Goal: Task Accomplishment & Management: Complete application form

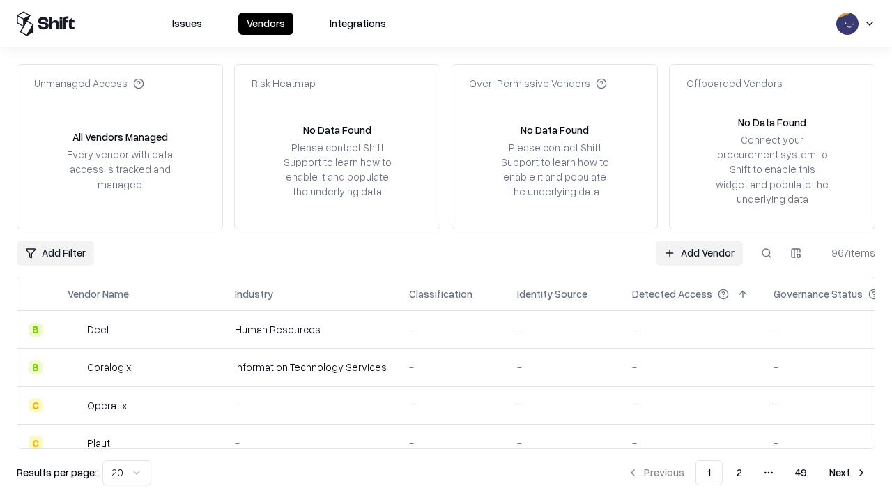
click at [699, 252] on link "Add Vendor" at bounding box center [699, 252] width 87 height 25
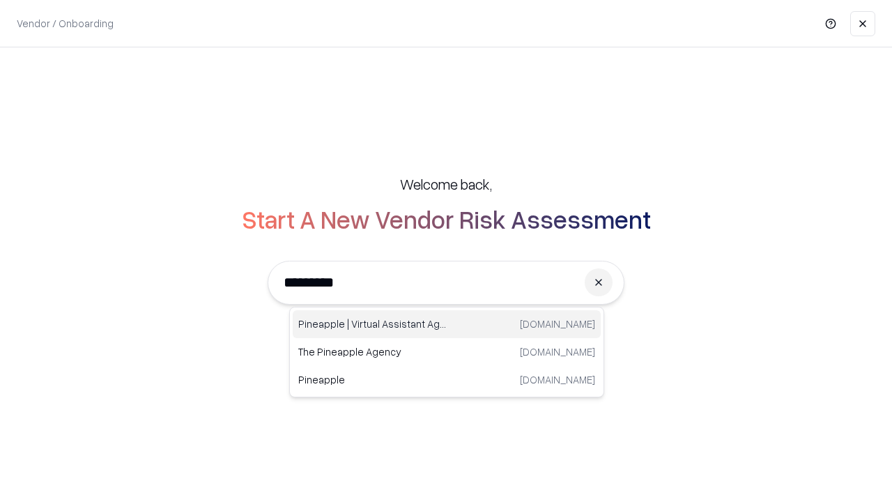
click at [447, 324] on div "Pineapple | Virtual Assistant Agency [DOMAIN_NAME]" at bounding box center [447, 324] width 308 height 28
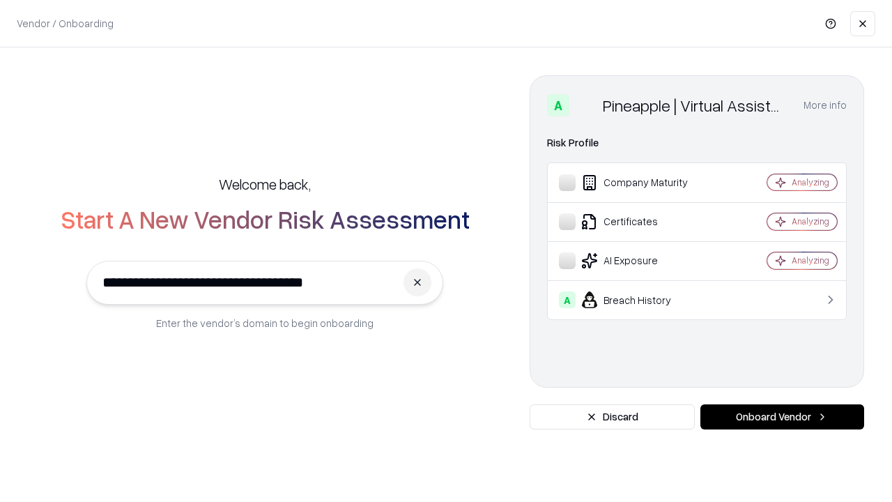
type input "**********"
click at [782, 417] on button "Onboard Vendor" at bounding box center [782, 416] width 164 height 25
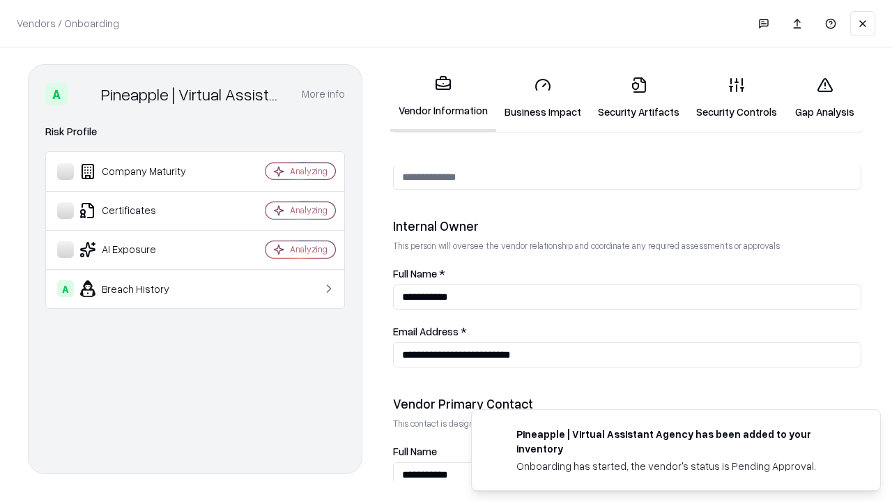
scroll to position [722, 0]
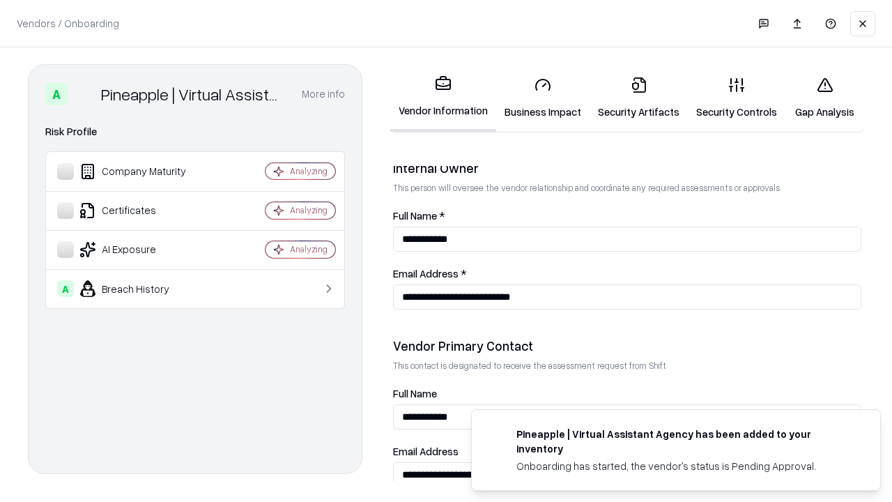
click at [543, 98] on link "Business Impact" at bounding box center [542, 97] width 93 height 65
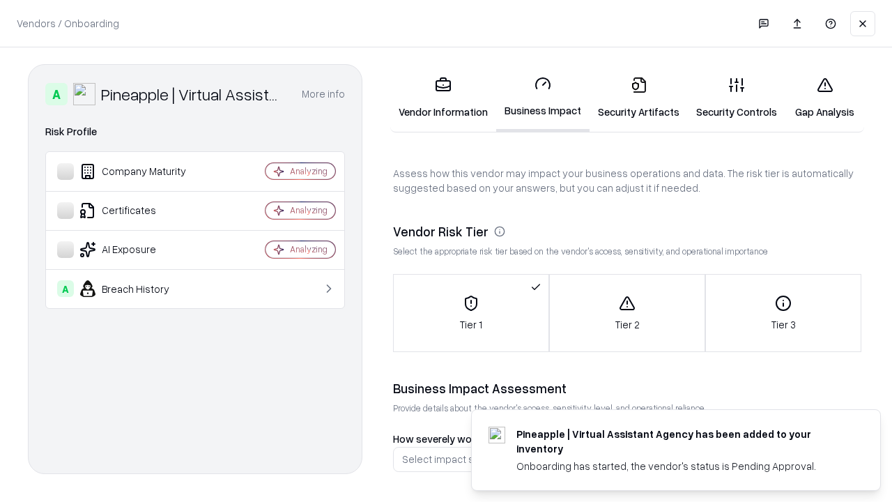
click at [638, 98] on link "Security Artifacts" at bounding box center [638, 97] width 98 height 65
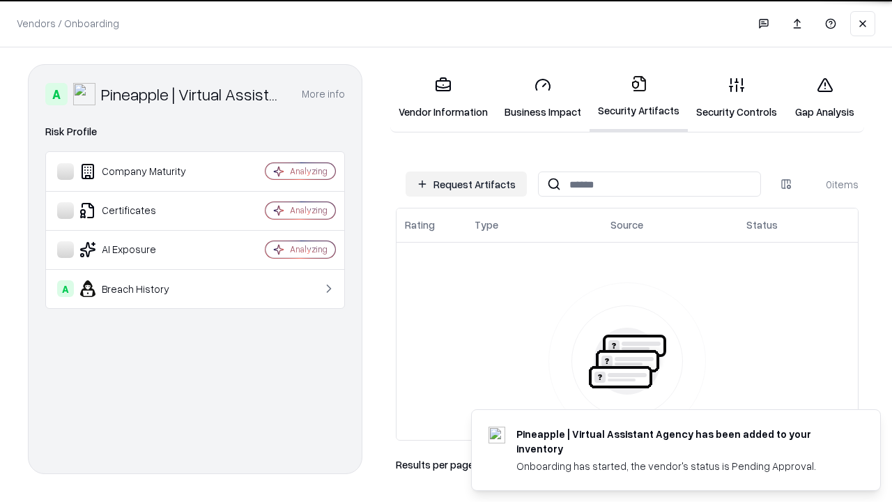
click at [466, 184] on button "Request Artifacts" at bounding box center [465, 183] width 121 height 25
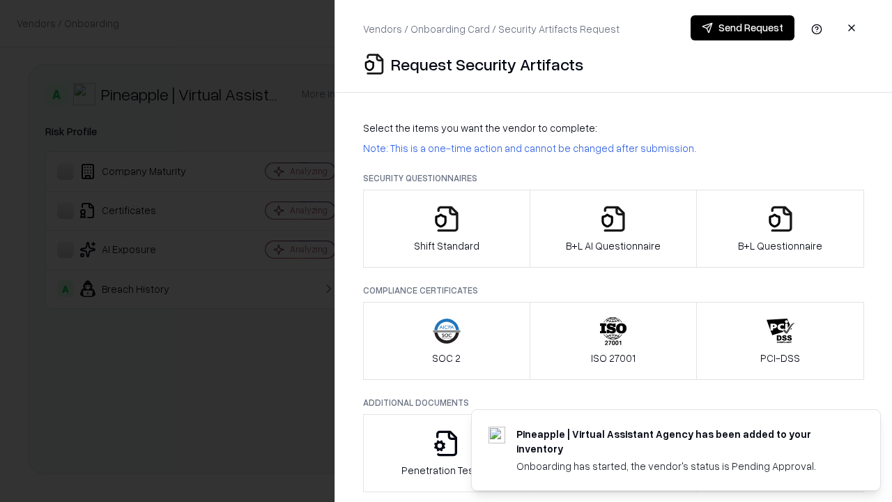
click at [446, 228] on icon "button" at bounding box center [447, 219] width 28 height 28
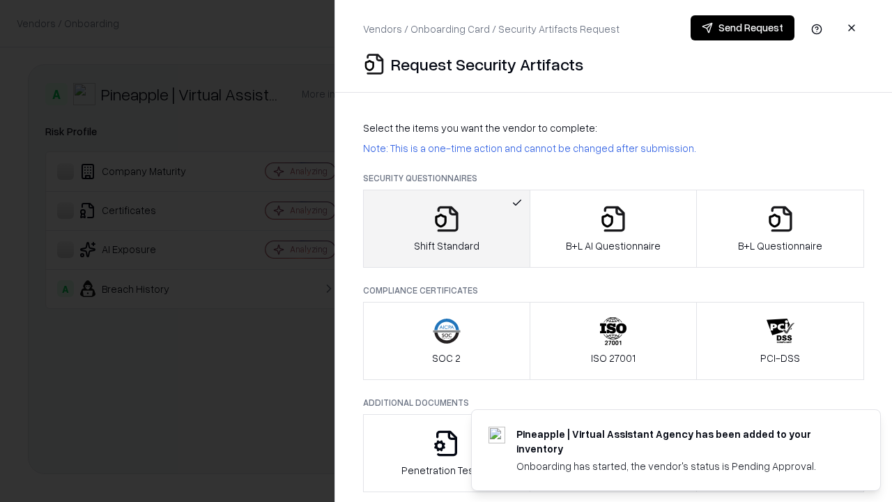
click at [742, 28] on button "Send Request" at bounding box center [742, 27] width 104 height 25
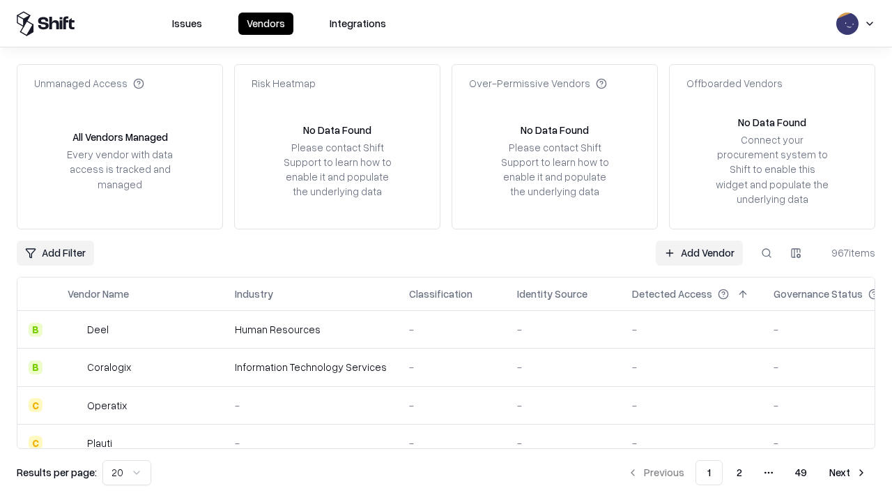
click at [766, 252] on button at bounding box center [766, 252] width 25 height 25
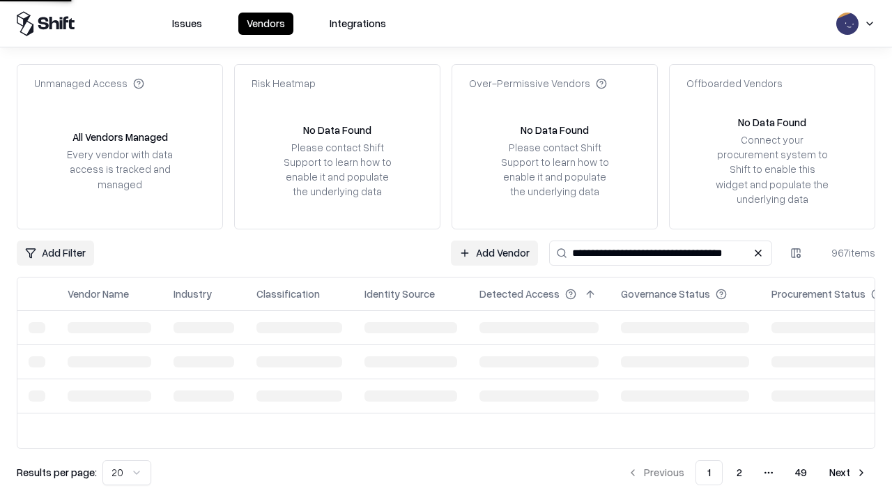
type input "**********"
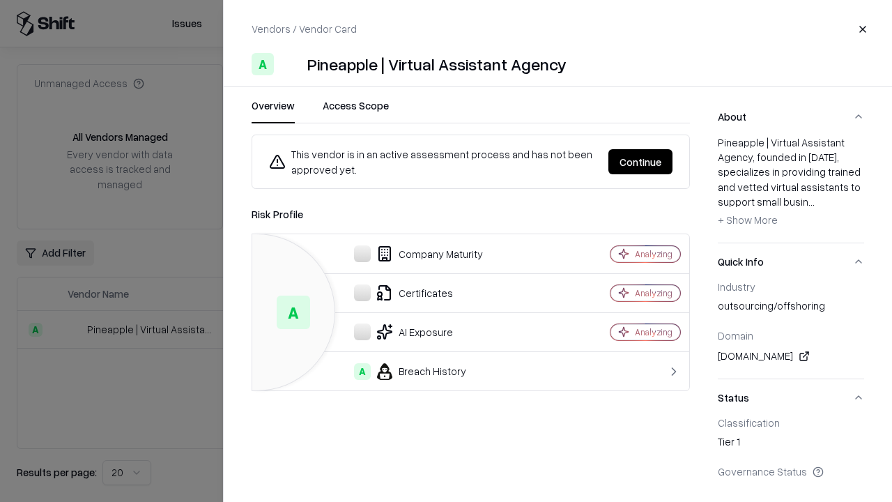
click at [640, 162] on button "Continue" at bounding box center [640, 161] width 64 height 25
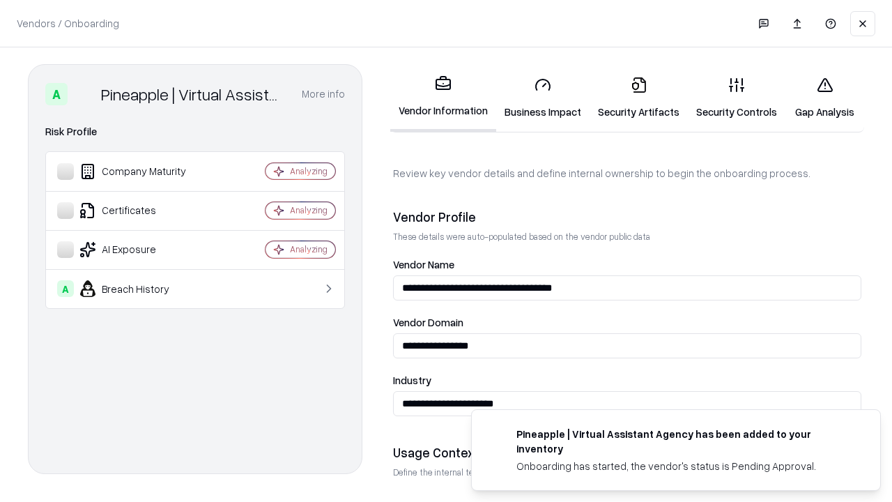
click at [638, 98] on link "Security Artifacts" at bounding box center [638, 97] width 98 height 65
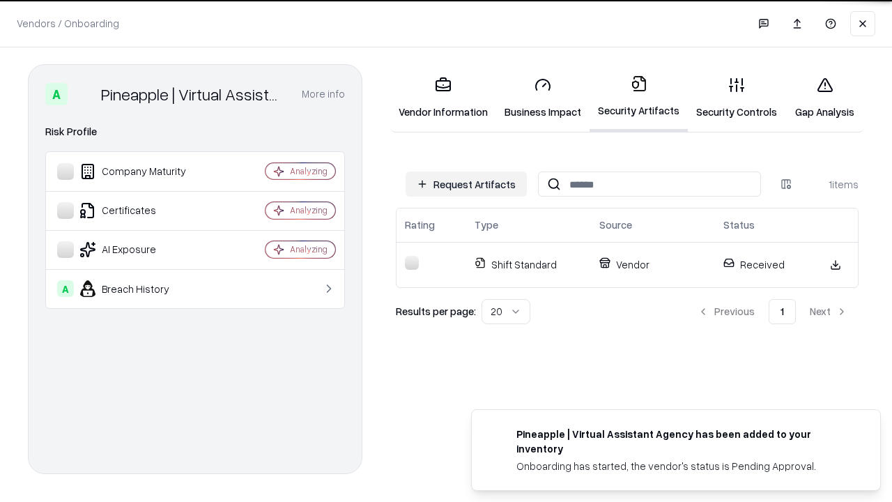
click at [824, 98] on link "Gap Analysis" at bounding box center [824, 97] width 79 height 65
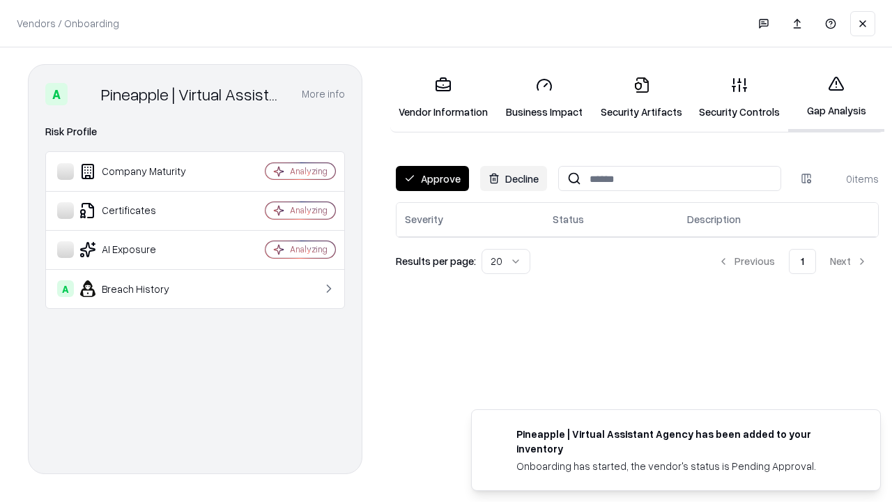
click at [432, 178] on button "Approve" at bounding box center [432, 178] width 73 height 25
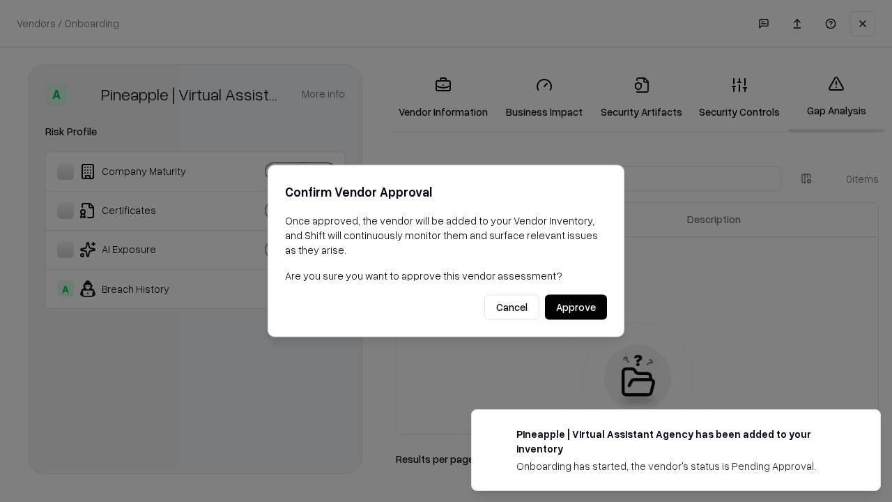
click at [575, 307] on button "Approve" at bounding box center [576, 307] width 62 height 25
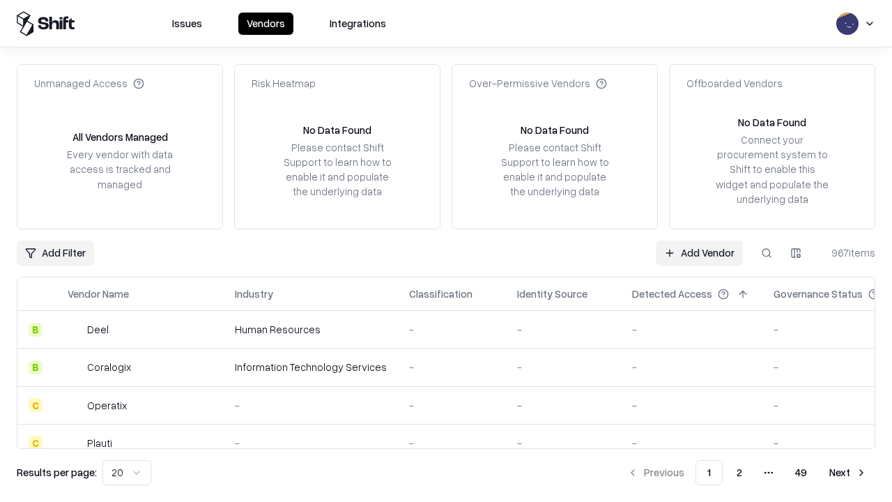
type input "**********"
click at [699, 252] on link "Add Vendor" at bounding box center [699, 252] width 87 height 25
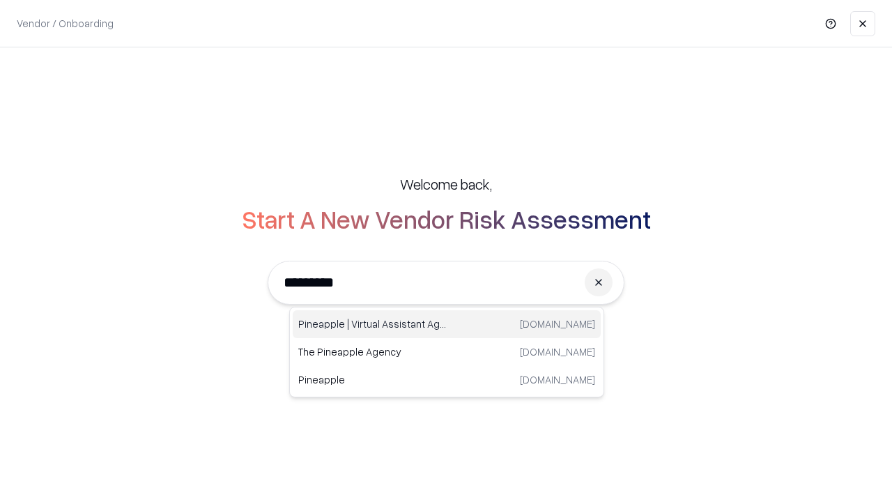
click at [447, 324] on div "Pineapple | Virtual Assistant Agency [DOMAIN_NAME]" at bounding box center [447, 324] width 308 height 28
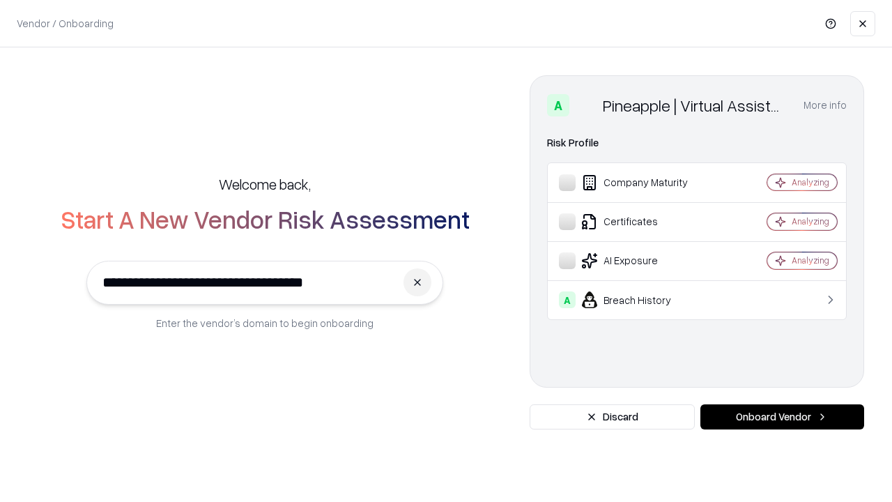
type input "**********"
click at [782, 417] on button "Onboard Vendor" at bounding box center [782, 416] width 164 height 25
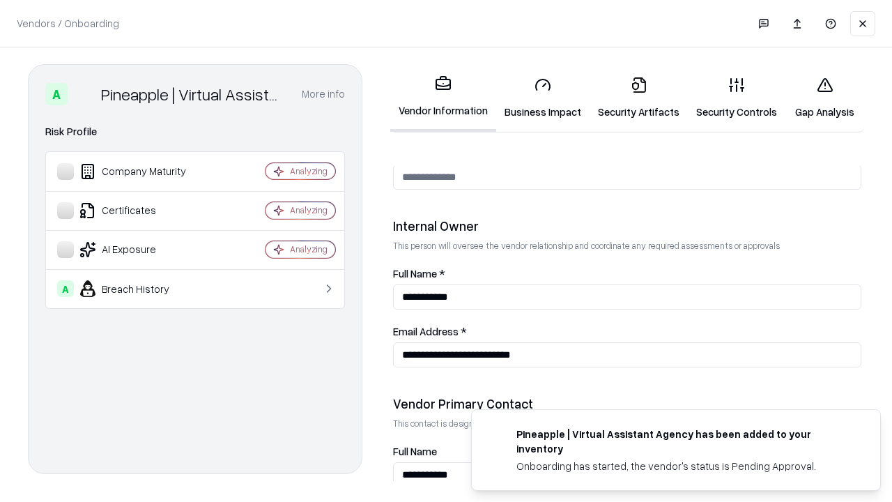
scroll to position [722, 0]
